Goal: Find specific page/section: Find specific page/section

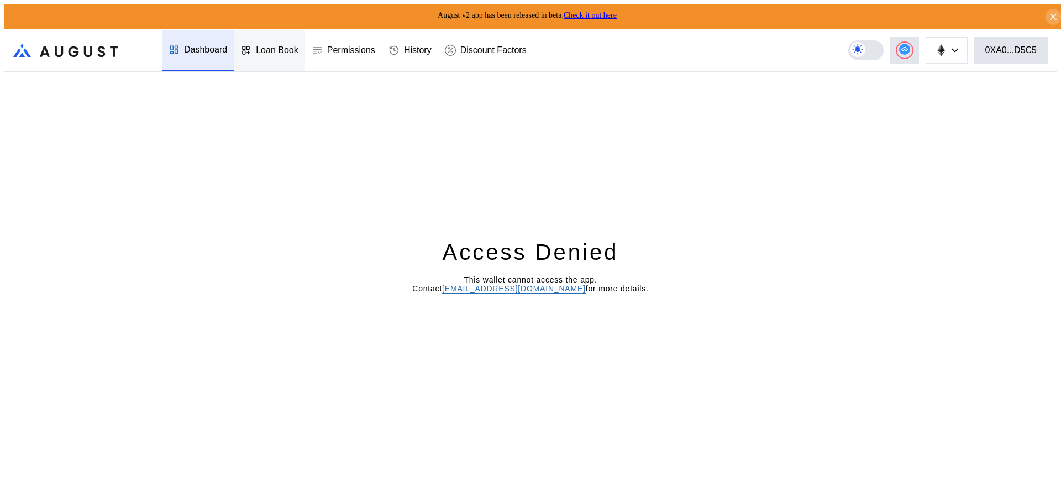
click at [275, 45] on div "Loan Book" at bounding box center [277, 50] width 43 height 10
click at [930, 93] on div "Access Denied This wallet cannot access the app. Contact operations@augustdigit…" at bounding box center [530, 278] width 1052 height 413
click at [930, 93] on div "Access Denied This wallet cannot access the app. Contact [EMAIL_ADDRESS][DOMAIN…" at bounding box center [530, 278] width 1052 height 413
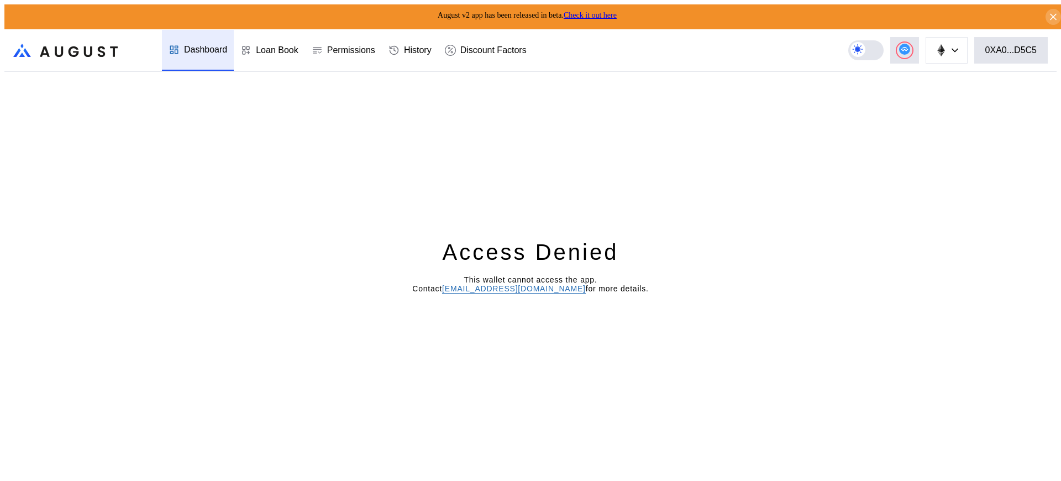
click at [930, 93] on div "Access Denied This wallet cannot access the app. Contact operations@augustdigit…" at bounding box center [530, 278] width 1052 height 413
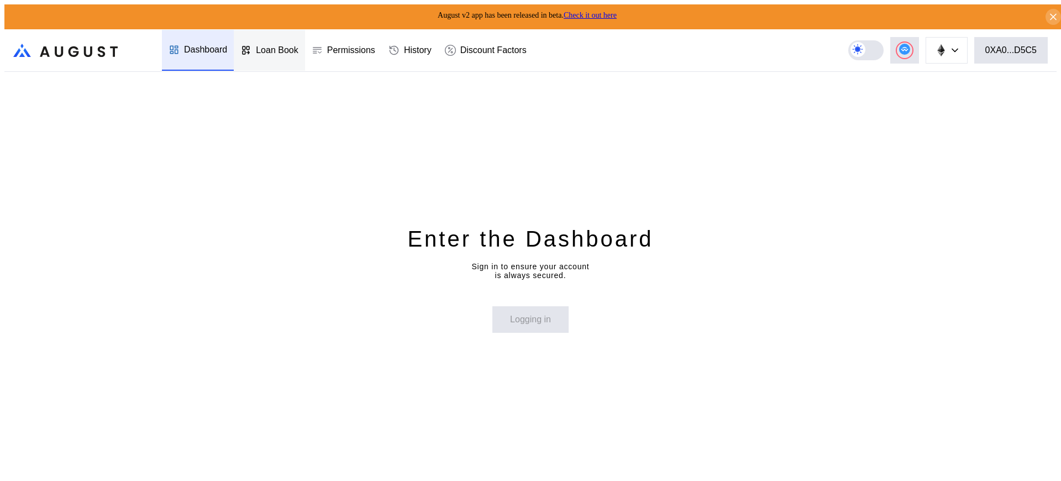
click at [275, 45] on div "Loan Book" at bounding box center [277, 50] width 43 height 10
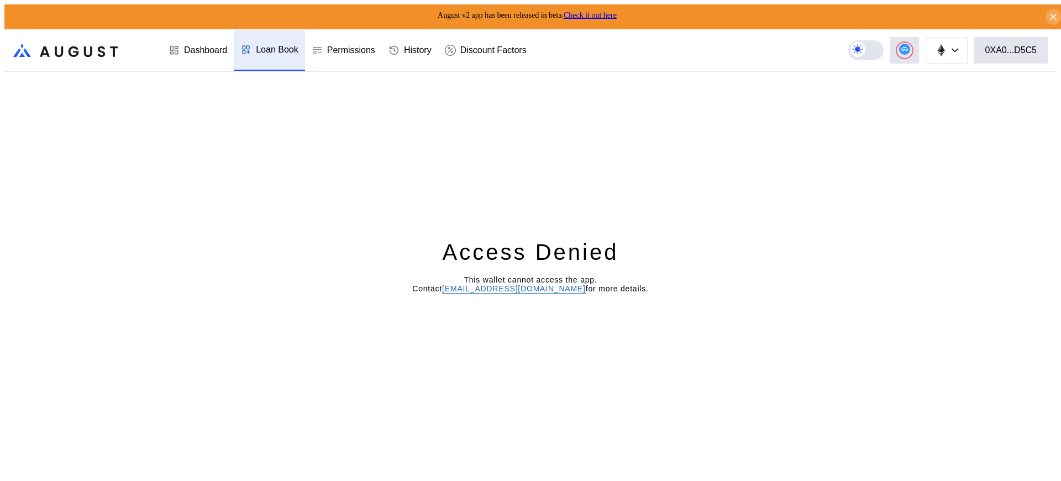
click at [275, 45] on div "Loan Book" at bounding box center [277, 50] width 43 height 10
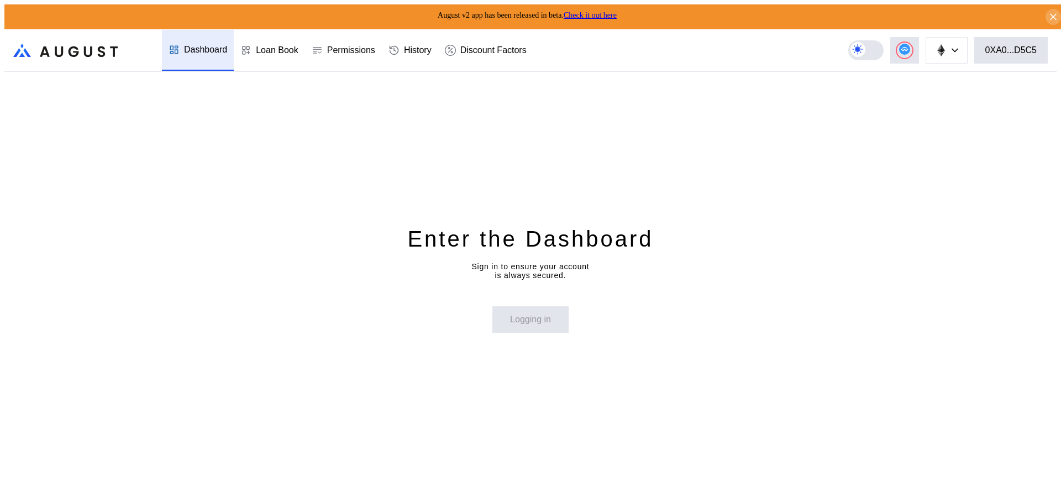
click at [275, 45] on div "Loan Book" at bounding box center [277, 50] width 43 height 10
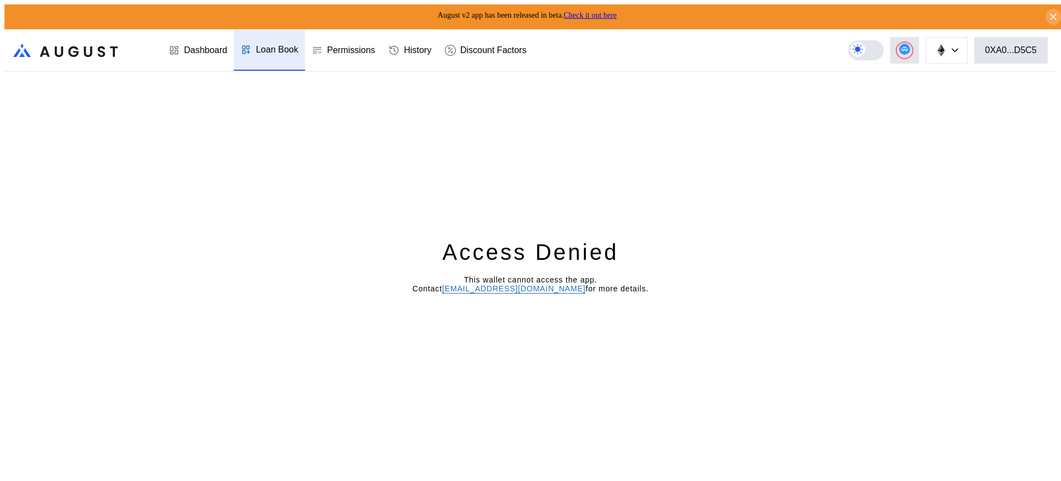
click at [275, 45] on div "Loan Book" at bounding box center [277, 50] width 43 height 10
